Goal: Transaction & Acquisition: Purchase product/service

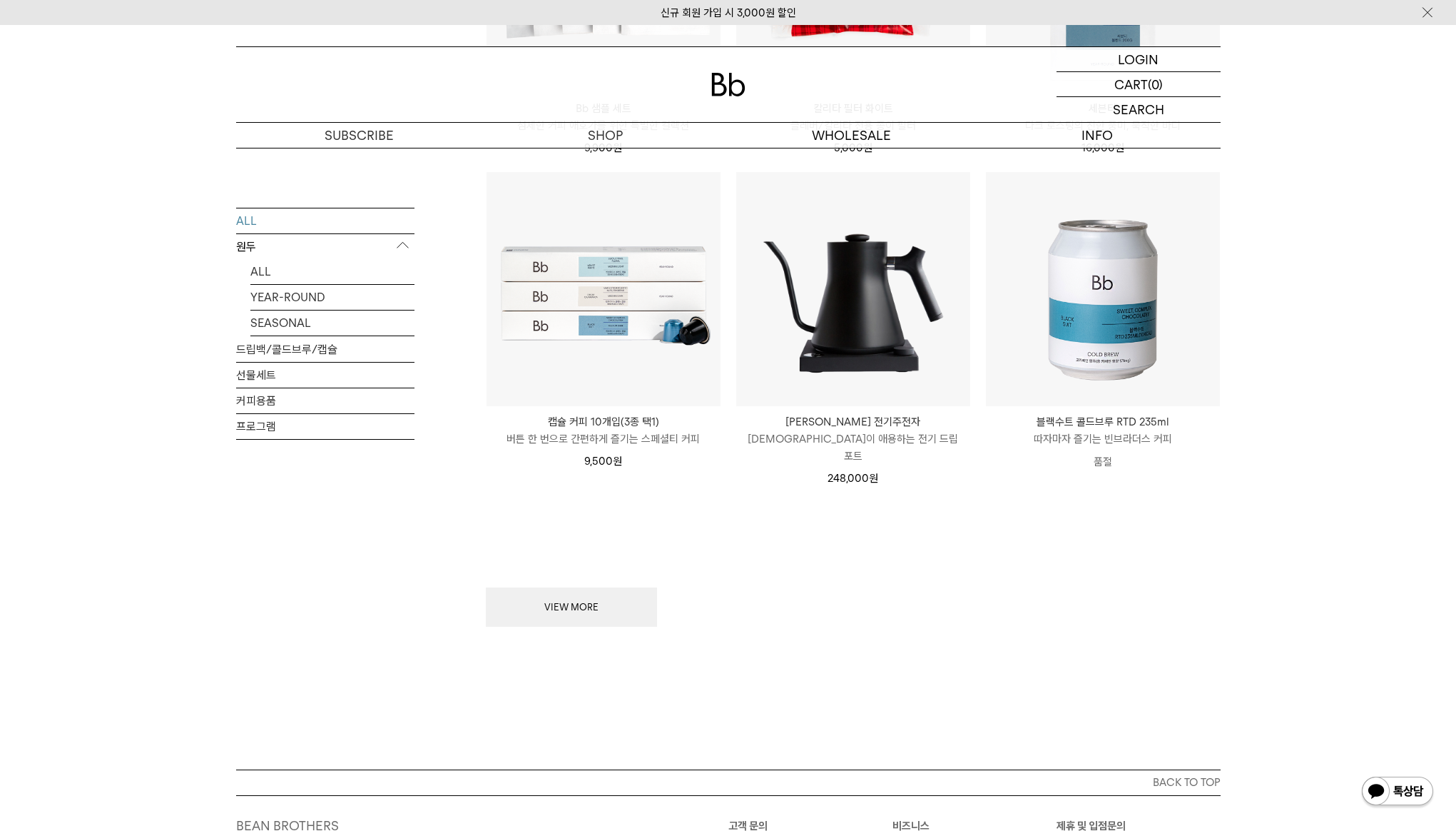
scroll to position [1710, 0]
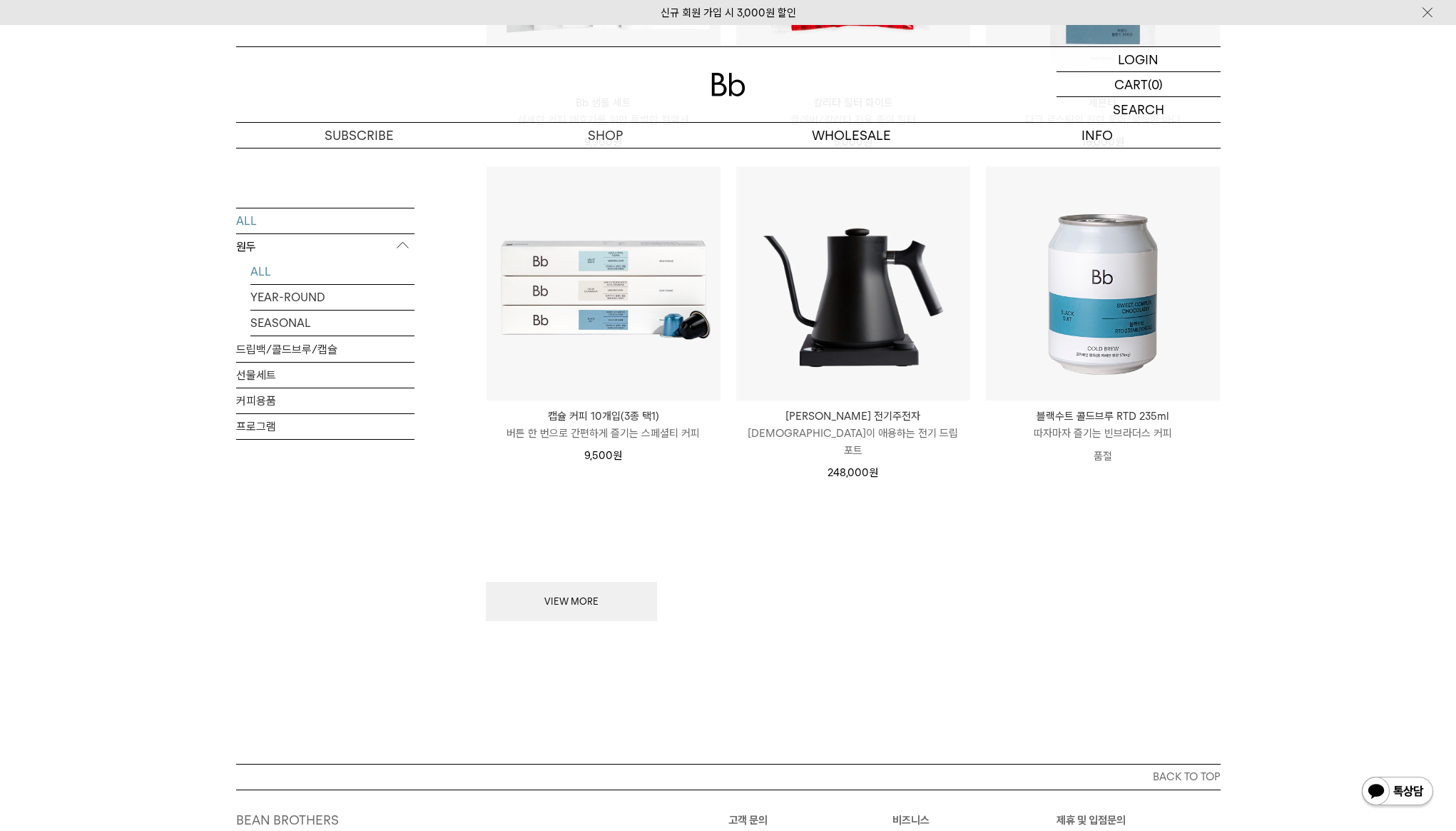
click at [329, 270] on link "ALL" at bounding box center [333, 270] width 164 height 25
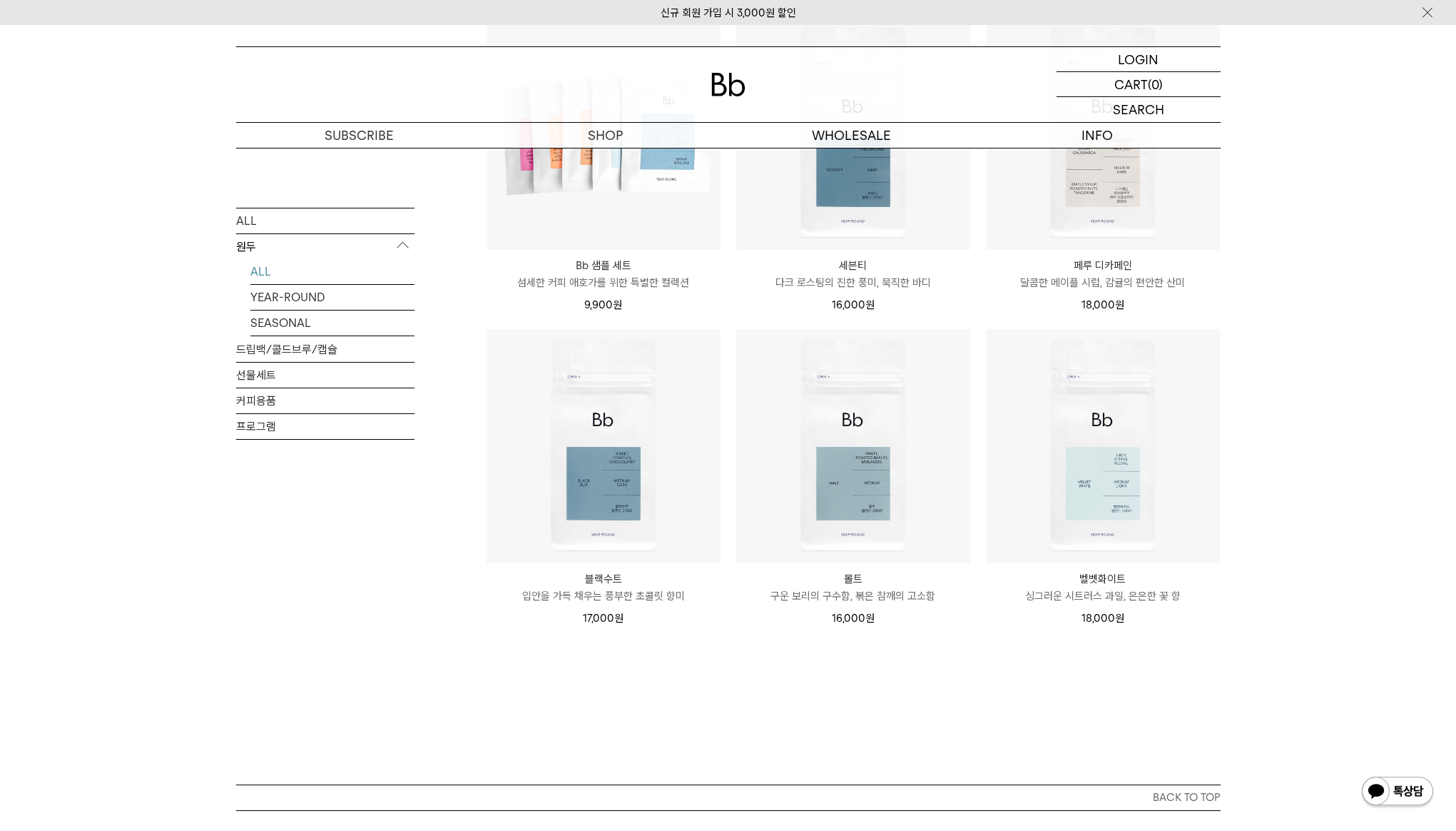
scroll to position [939, 0]
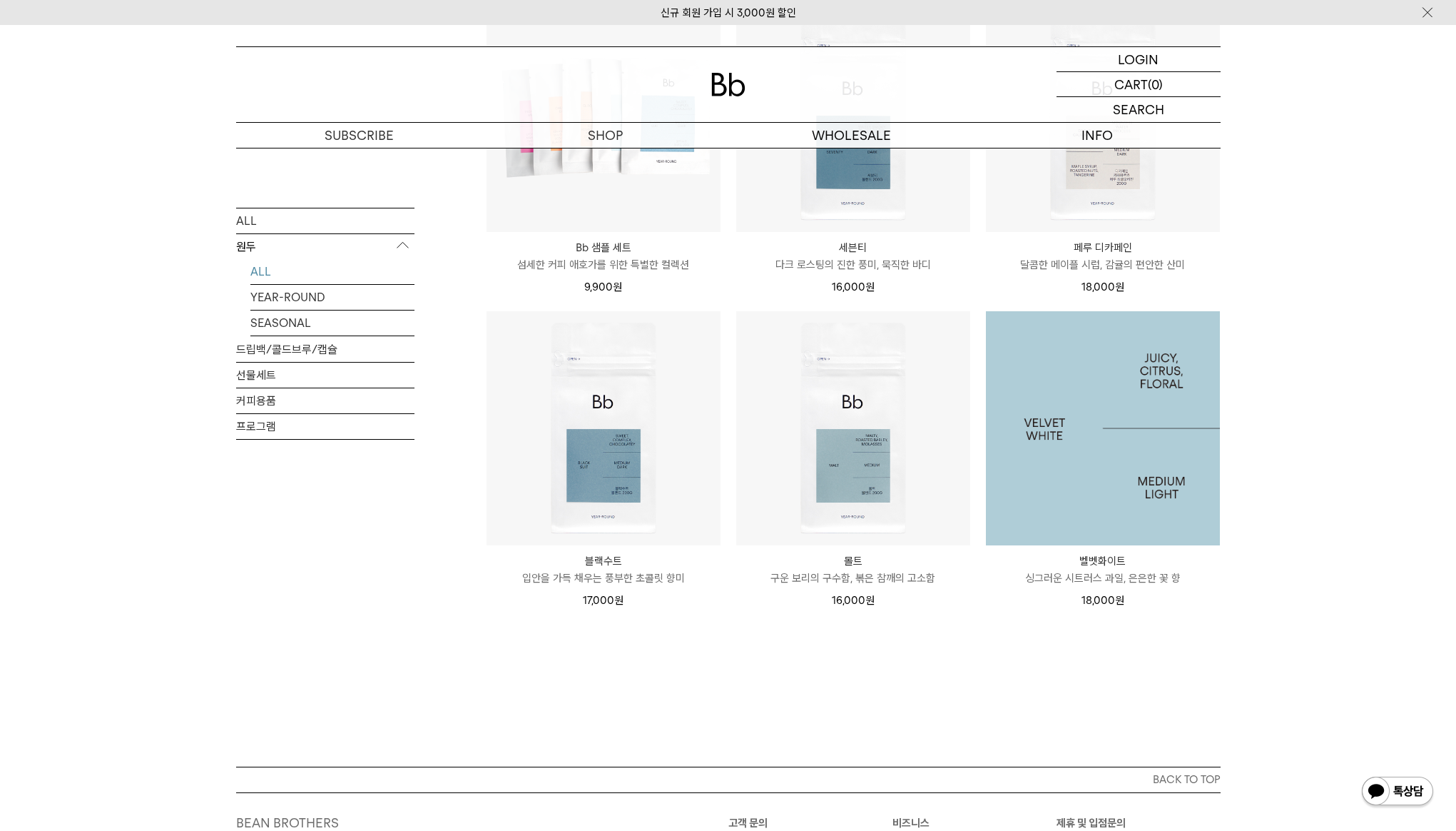
click at [1160, 432] on img at bounding box center [1103, 428] width 234 height 234
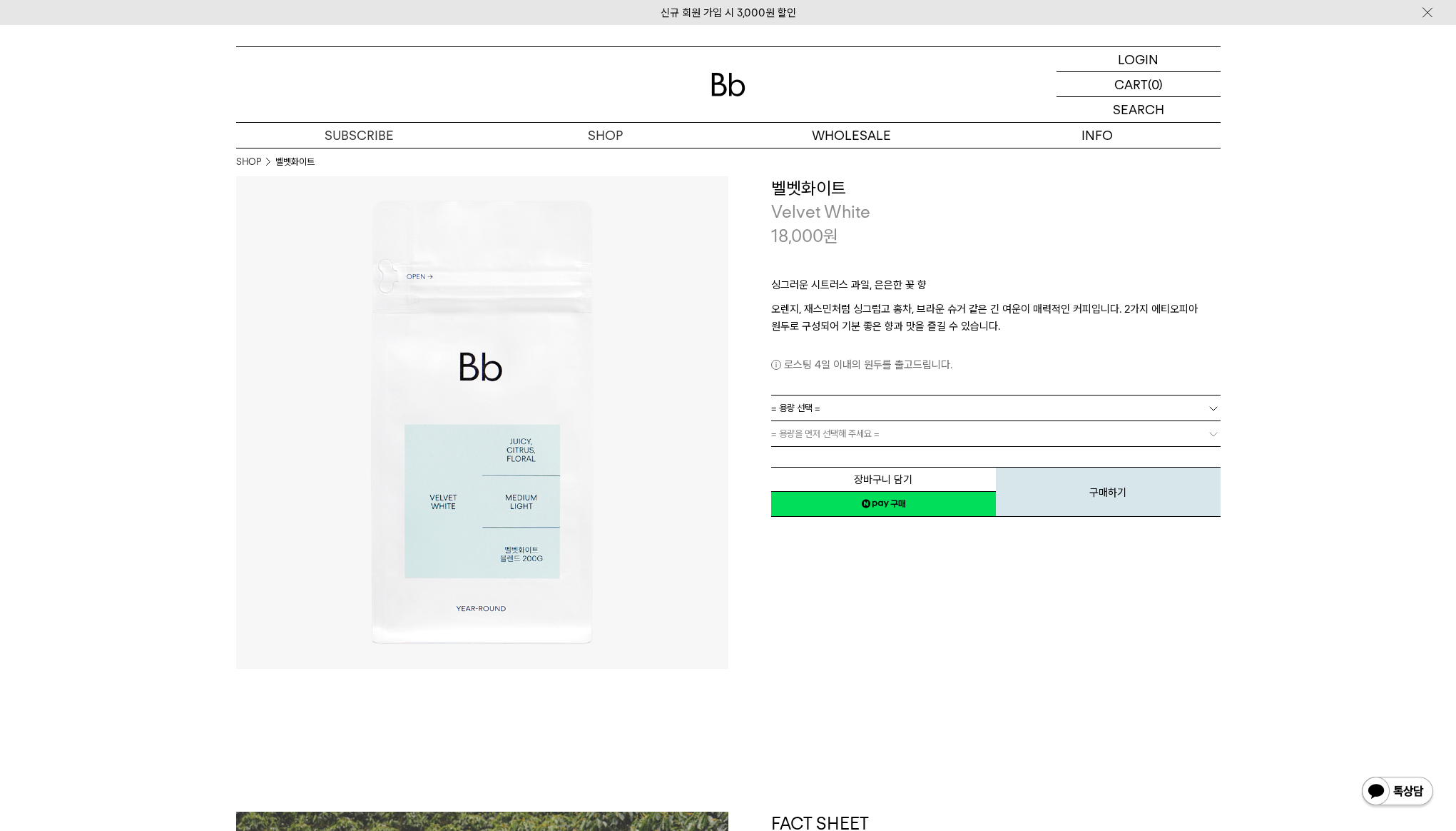
click at [1066, 399] on link "= 용량 선택 =" at bounding box center [996, 408] width 450 height 25
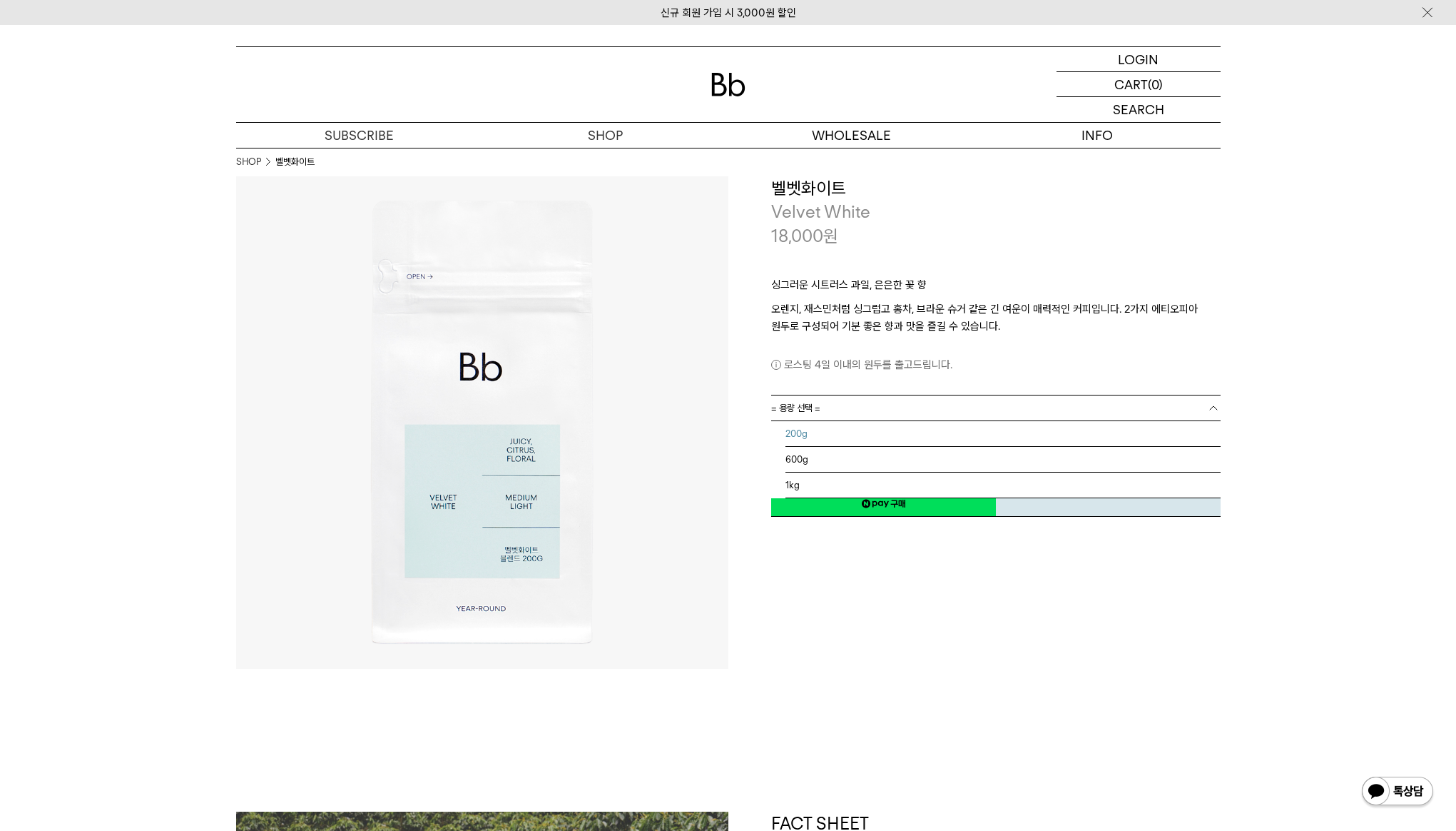
click at [900, 430] on li "200g" at bounding box center [1003, 434] width 435 height 26
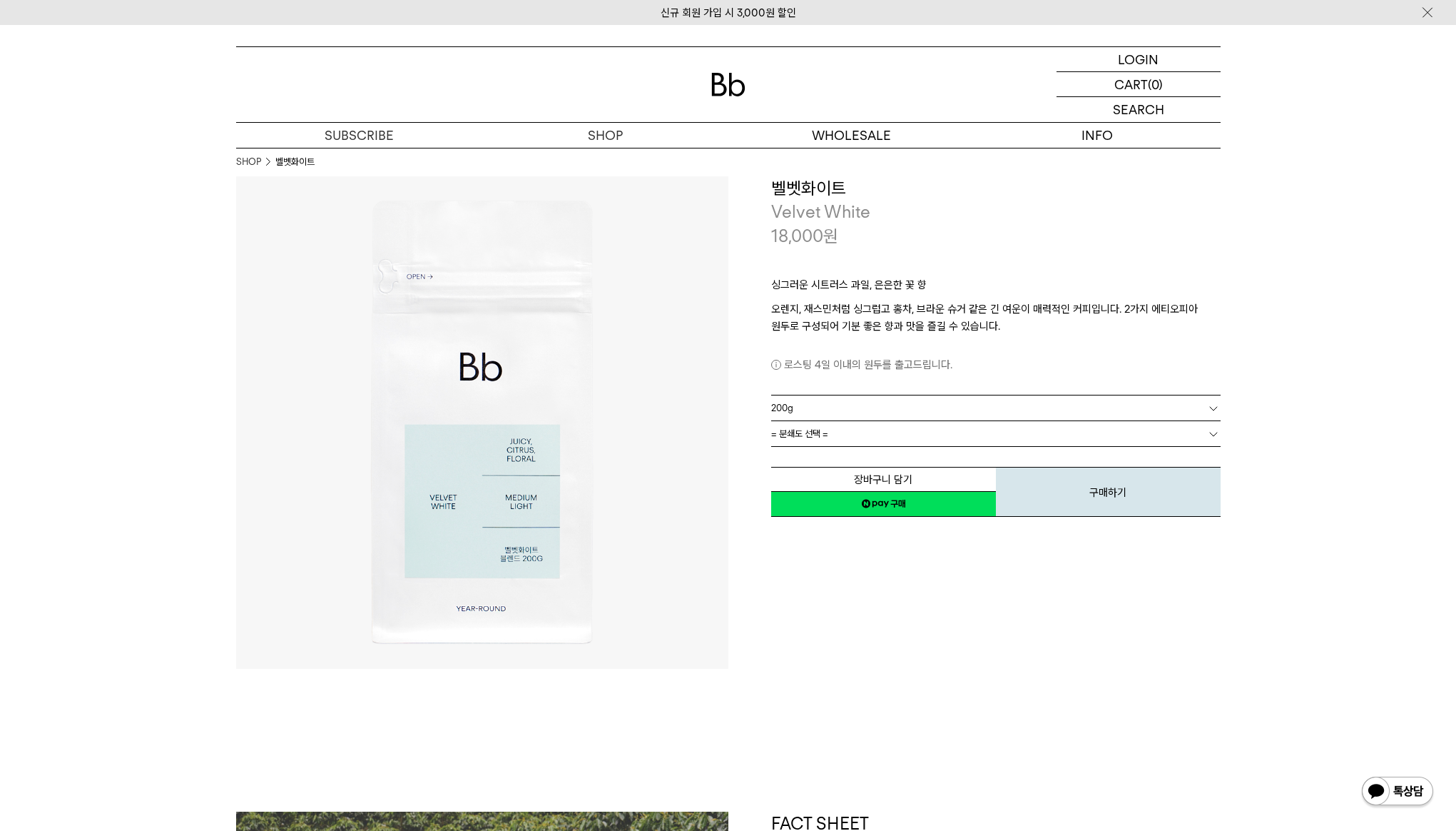
click at [903, 445] on link "= 분쇄도 선택 =" at bounding box center [996, 433] width 450 height 25
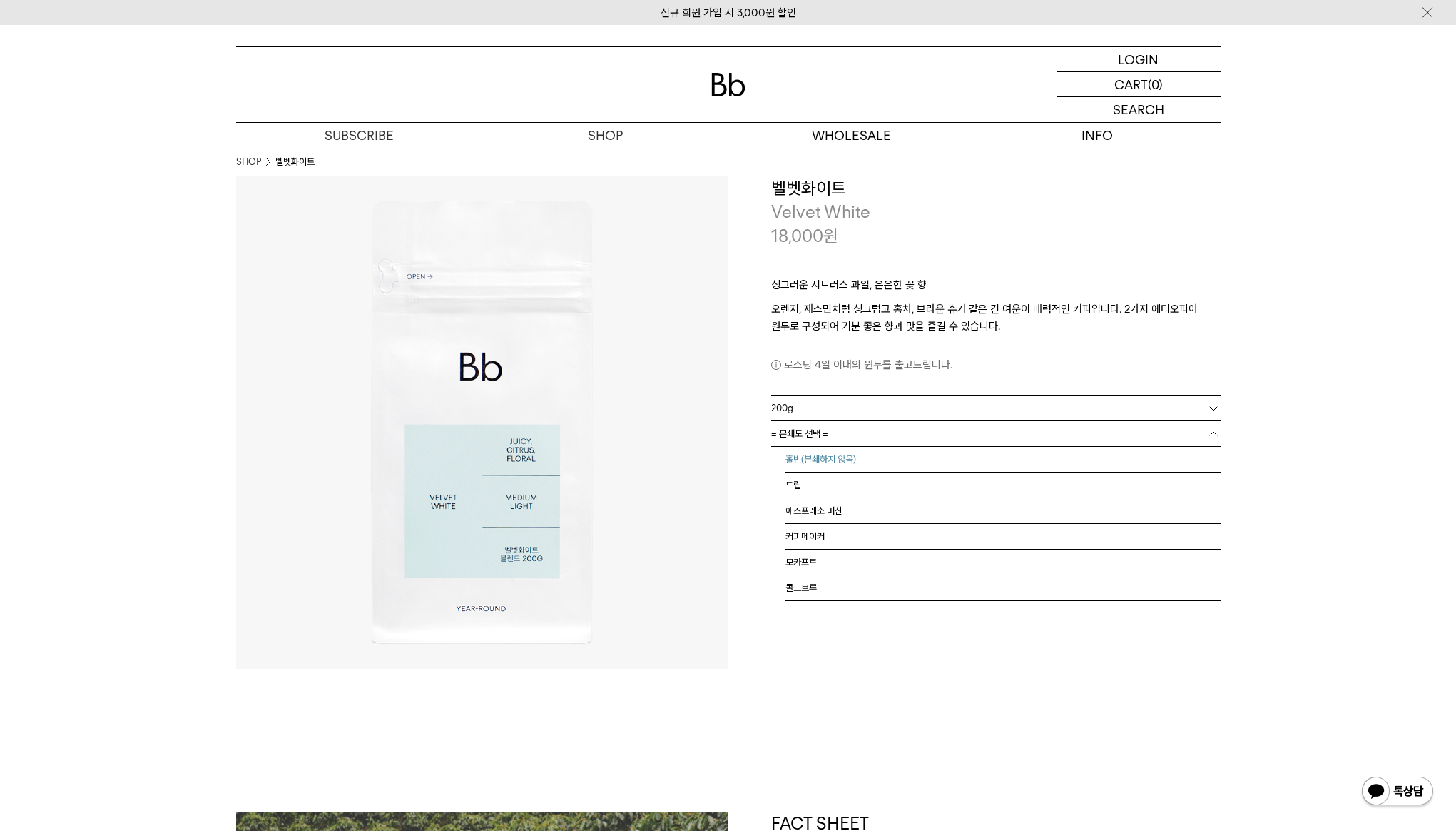
click at [901, 469] on li "홀빈(분쇄하지 않음)" at bounding box center [1003, 460] width 435 height 26
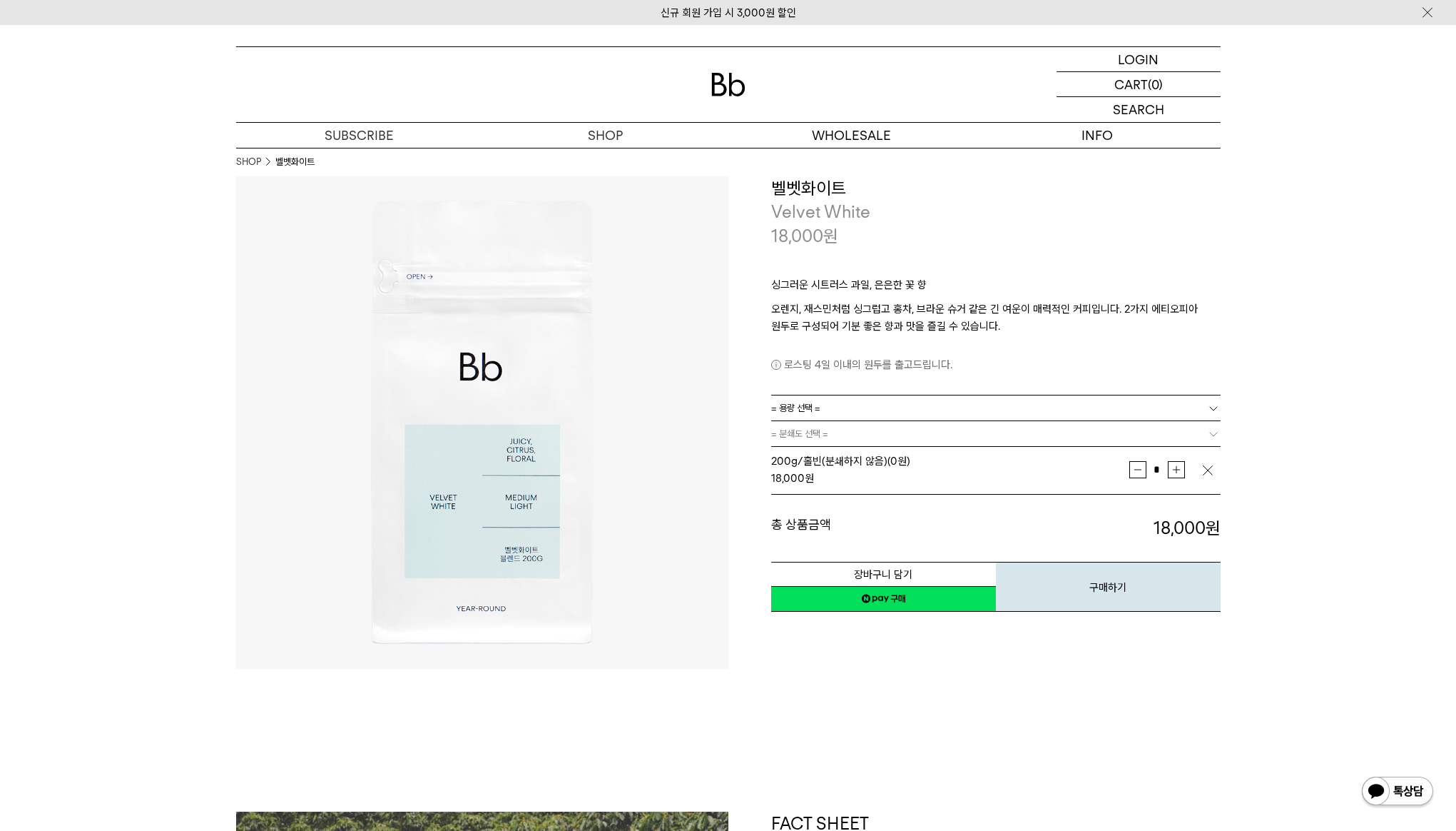
click at [930, 602] on link "네이버페이 구매하기" at bounding box center [883, 599] width 225 height 26
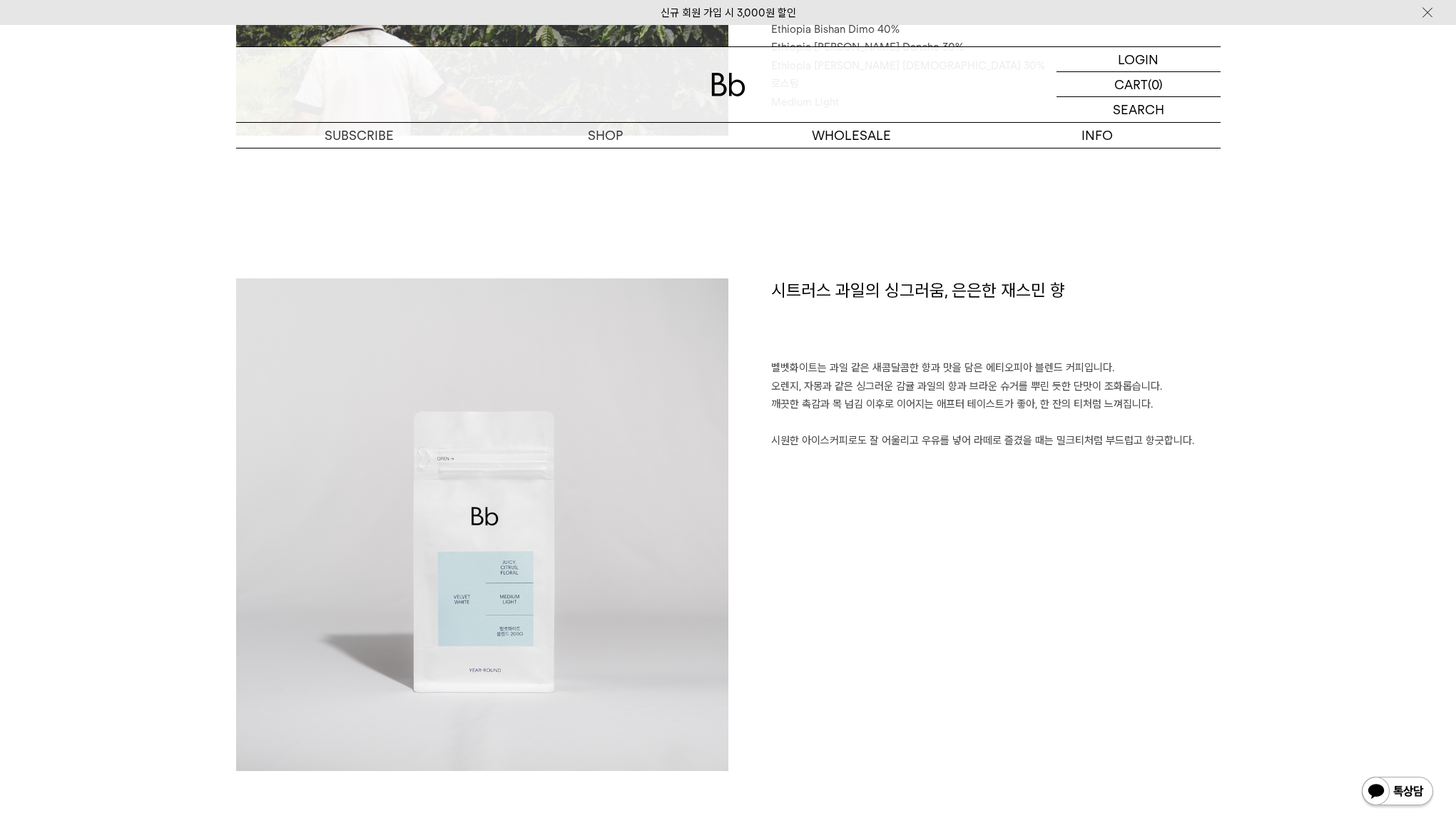
scroll to position [889, 0]
click at [1151, 426] on p "벨벳화이트는 과일 같은 새콤달콤한 향과 맛을 담은 에티오피아 블렌드 커피입니다. 오렌지, 자몽과 같은 싱그러운 감귤 과일의 향과 브라운 슈거를…" at bounding box center [996, 405] width 450 height 91
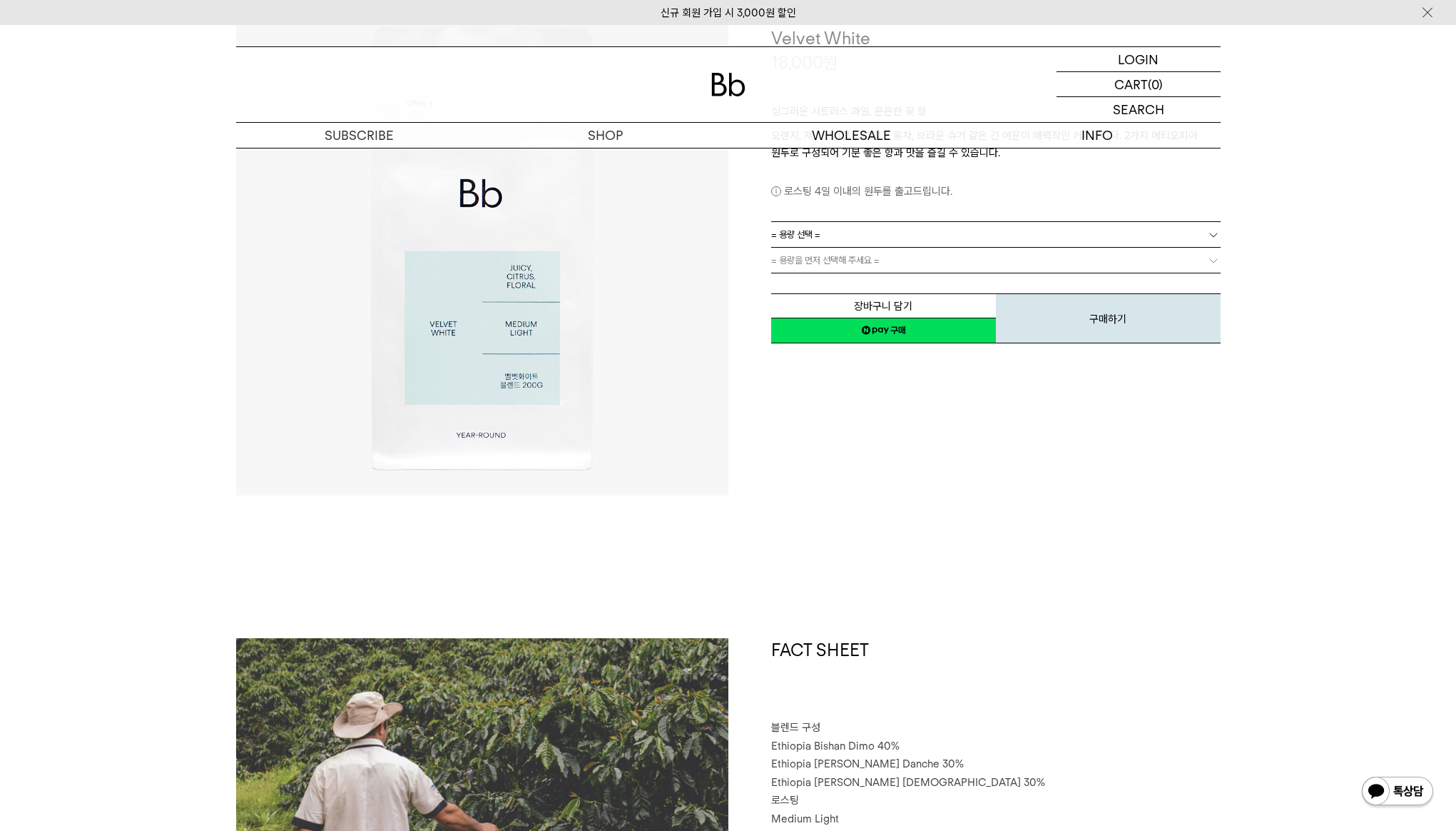
scroll to position [0, 0]
